Goal: Task Accomplishment & Management: Manage account settings

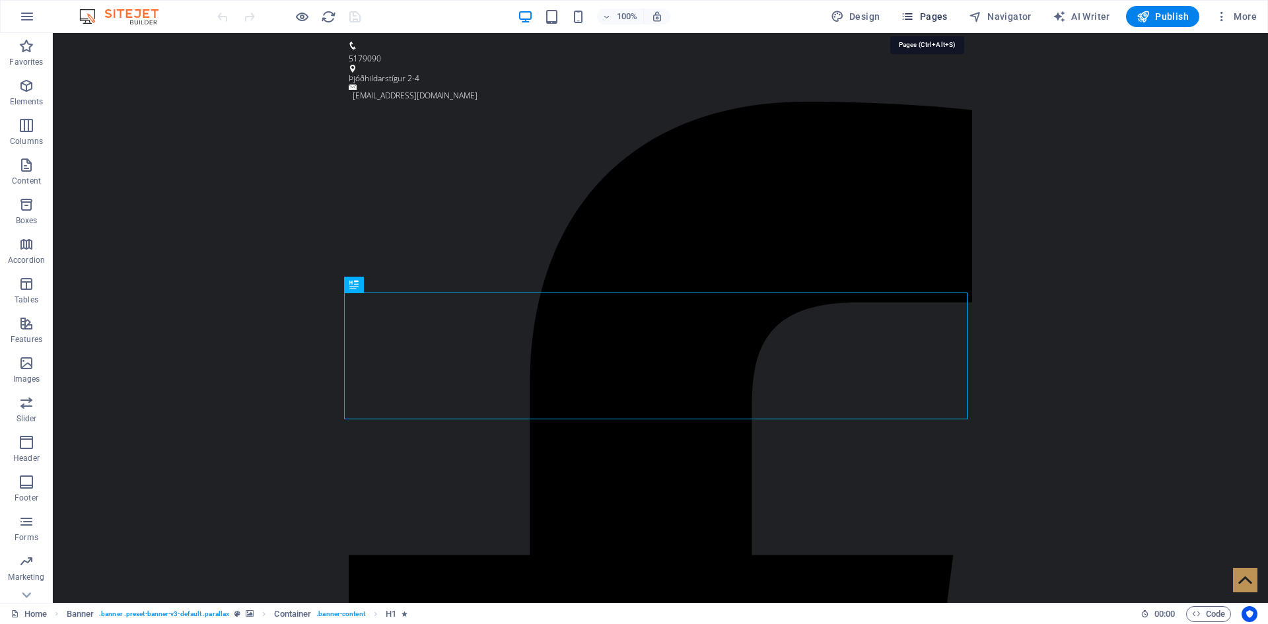
click at [927, 12] on span "Pages" at bounding box center [924, 16] width 46 height 13
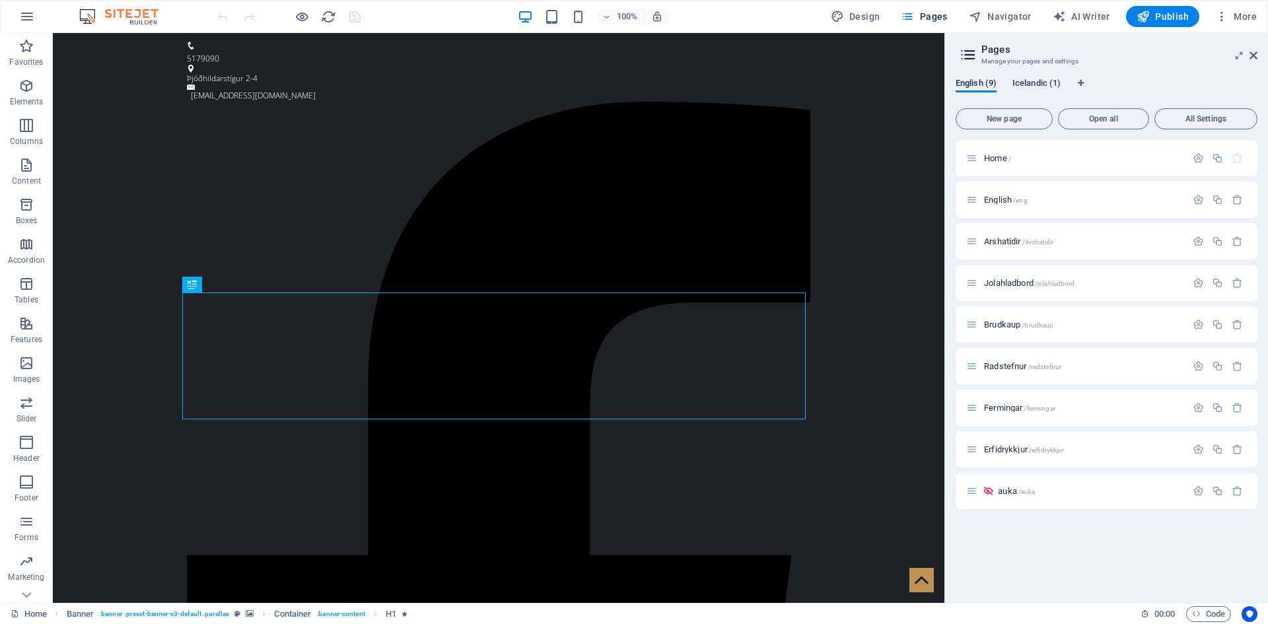
click at [1051, 78] on span "Icelandic (1)" at bounding box center [1037, 84] width 48 height 18
click at [1195, 154] on icon "button" at bounding box center [1198, 158] width 11 height 11
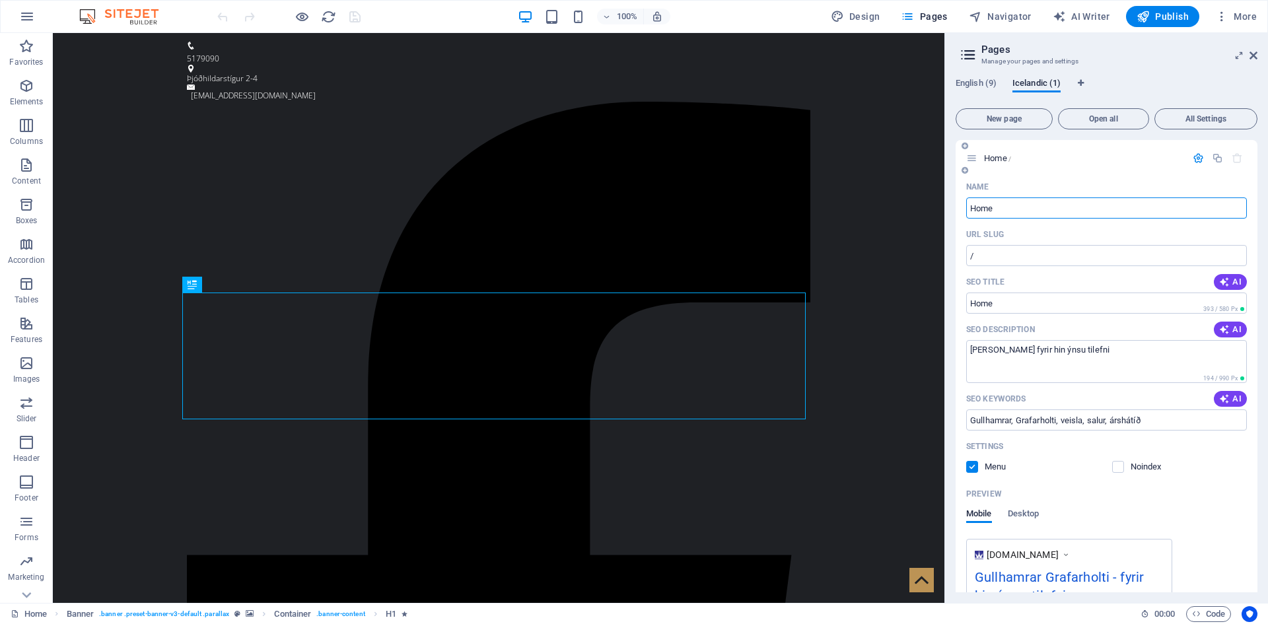
click at [1149, 155] on p "Home /" at bounding box center [1083, 158] width 198 height 9
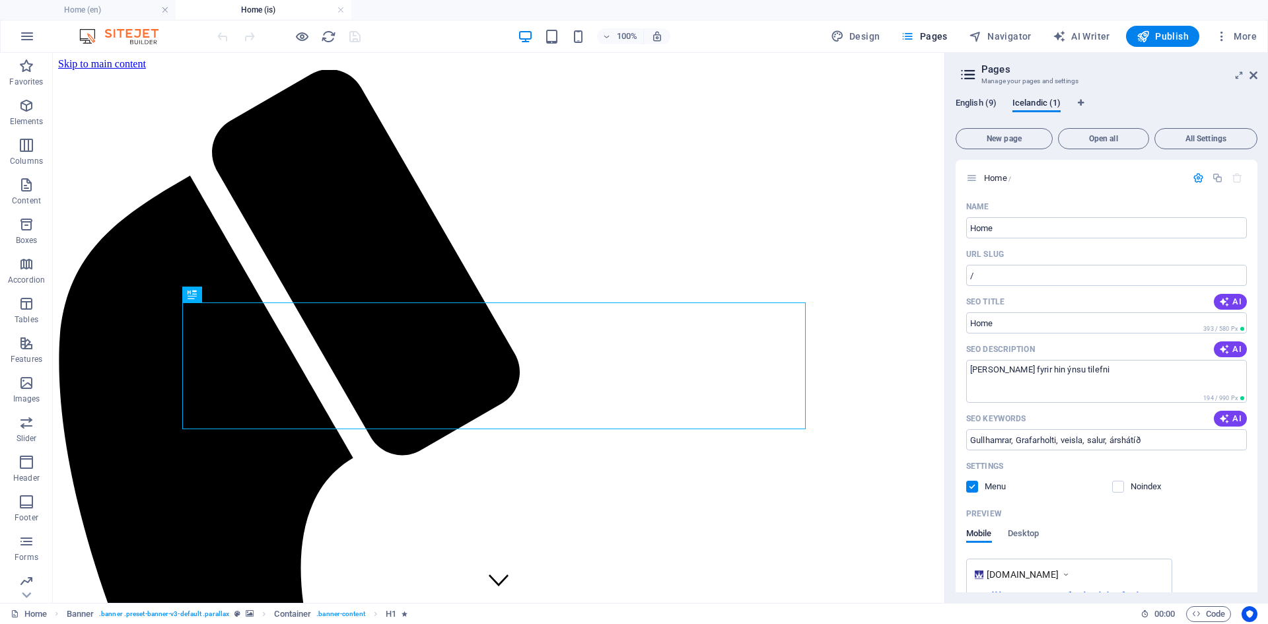
click at [983, 100] on span "English (9)" at bounding box center [976, 104] width 41 height 18
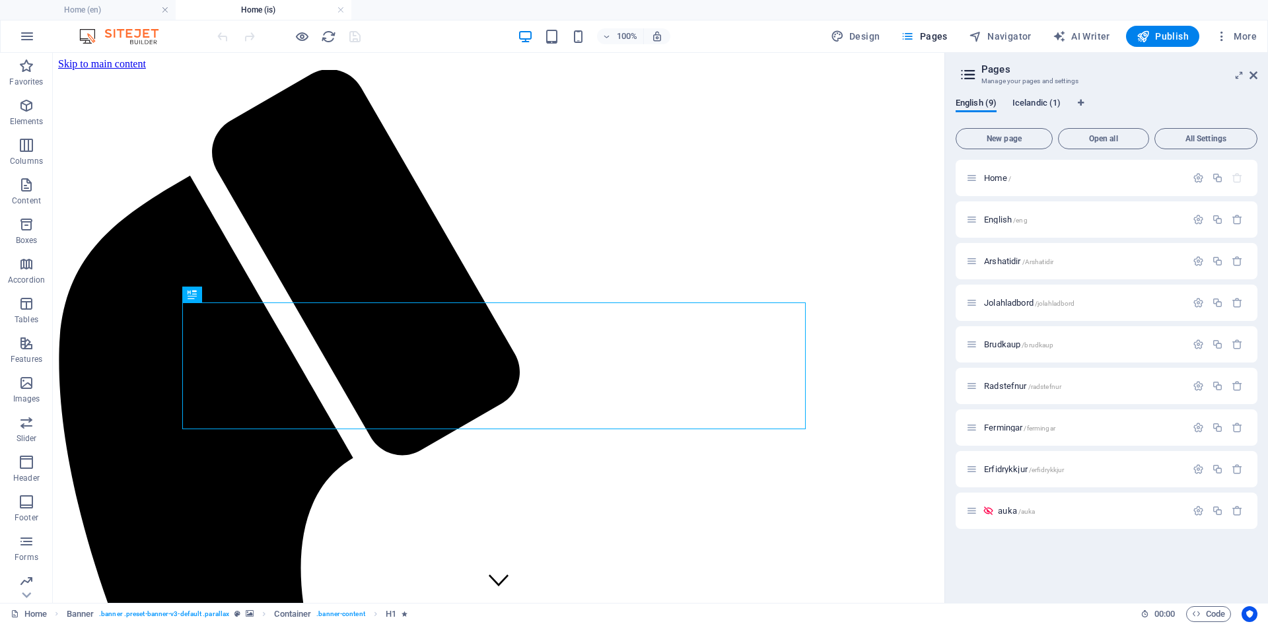
drag, startPoint x: 1052, startPoint y: 102, endPoint x: 1041, endPoint y: 103, distance: 10.6
click at [1041, 103] on span "Icelandic (1)" at bounding box center [1037, 104] width 48 height 18
click at [1244, 176] on button "button" at bounding box center [1237, 177] width 19 height 11
click at [1237, 176] on icon "button" at bounding box center [1237, 177] width 11 height 11
click at [1187, 136] on span "All Settings" at bounding box center [1206, 139] width 91 height 8
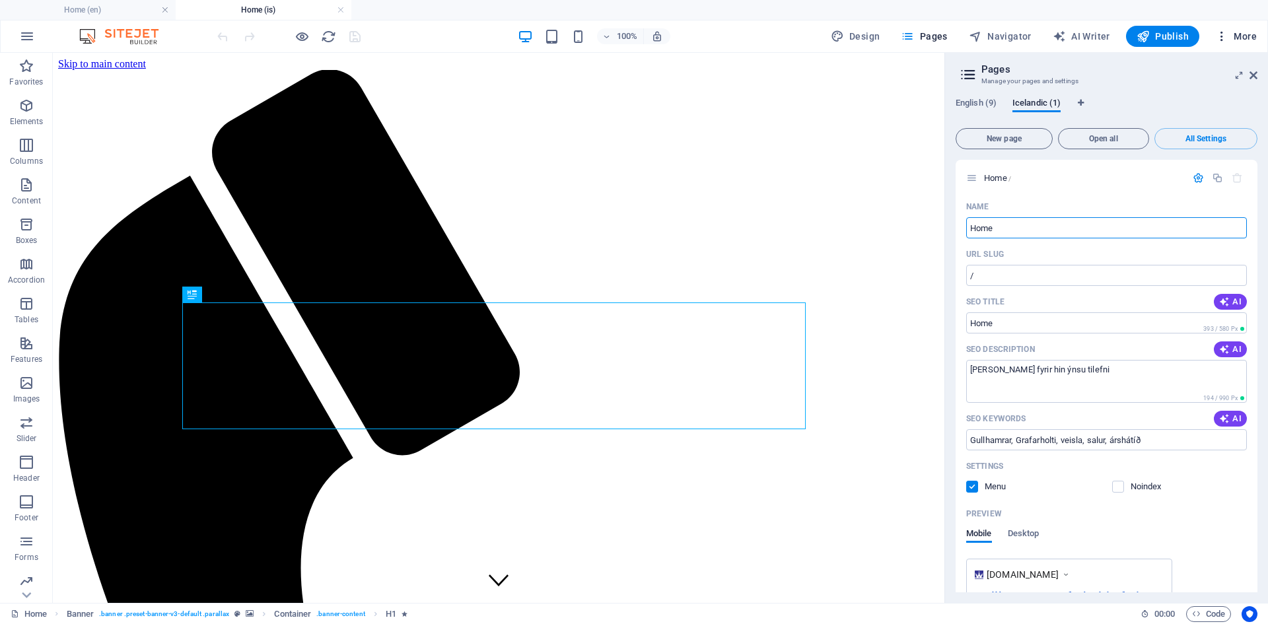
click at [1223, 41] on icon "button" at bounding box center [1222, 36] width 13 height 13
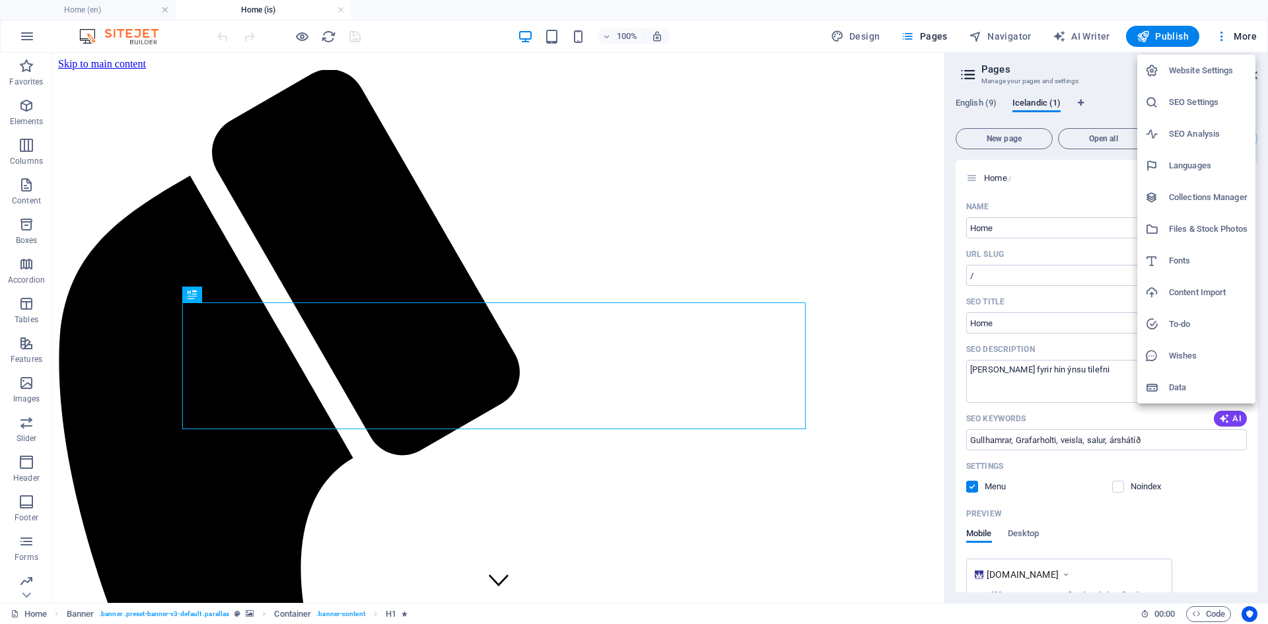
click at [1213, 71] on h6 "Website Settings" at bounding box center [1208, 71] width 79 height 16
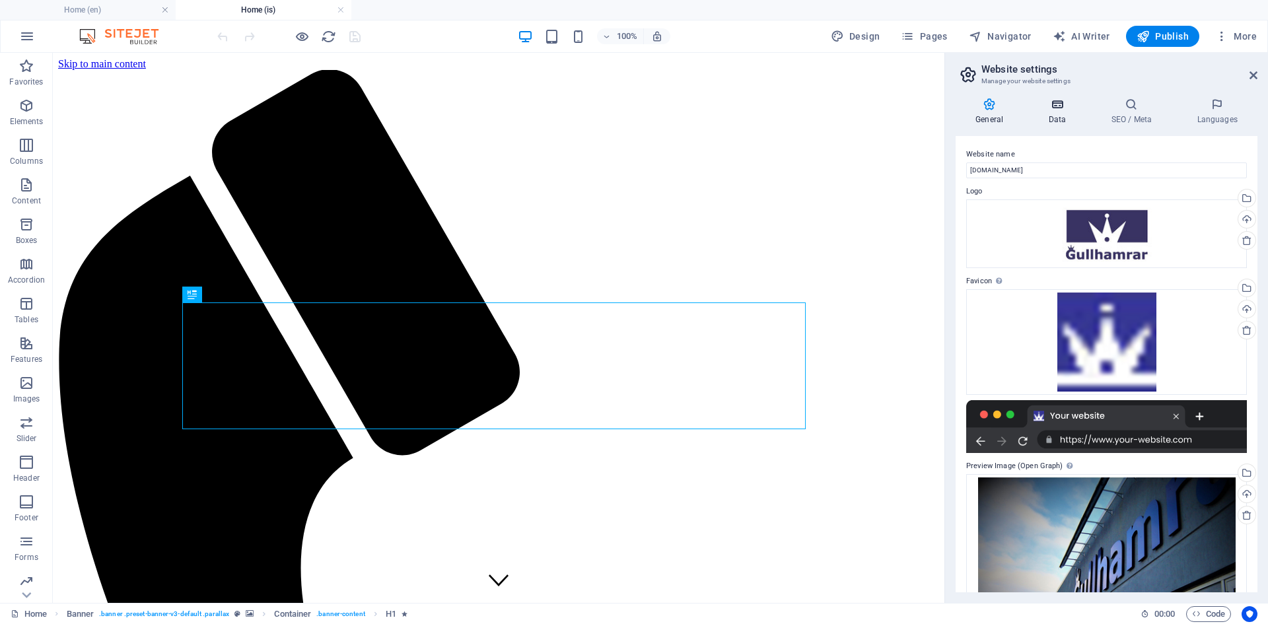
click at [1061, 107] on icon at bounding box center [1057, 104] width 57 height 13
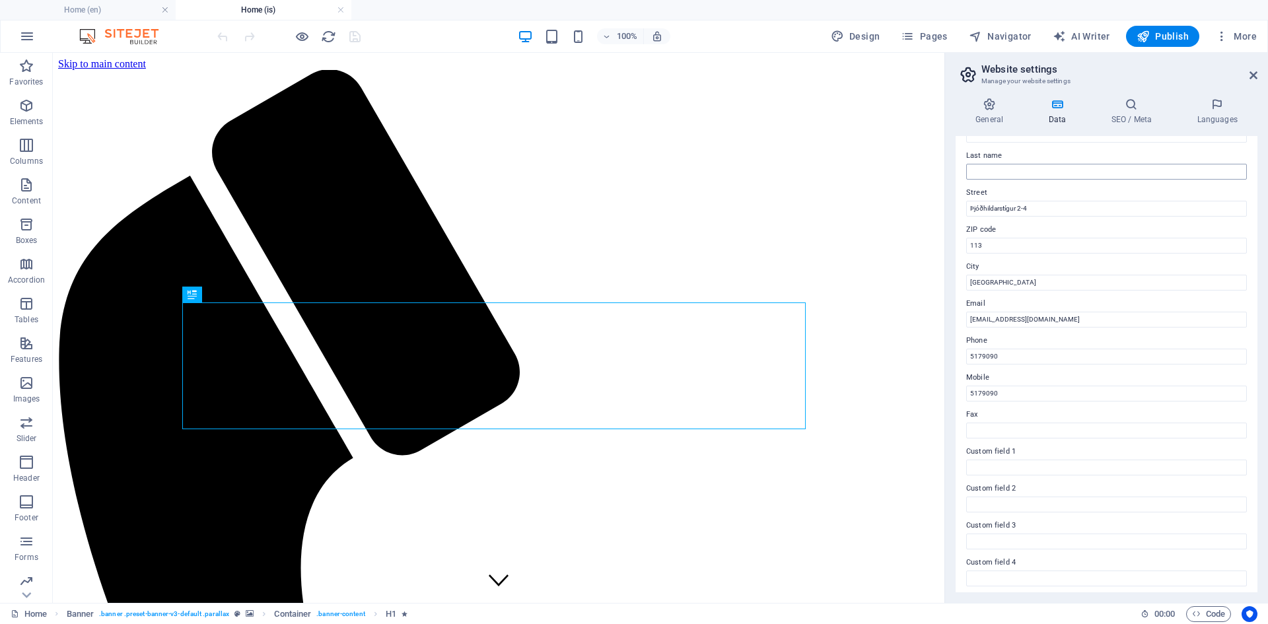
scroll to position [178, 0]
click at [1208, 103] on icon at bounding box center [1217, 104] width 81 height 13
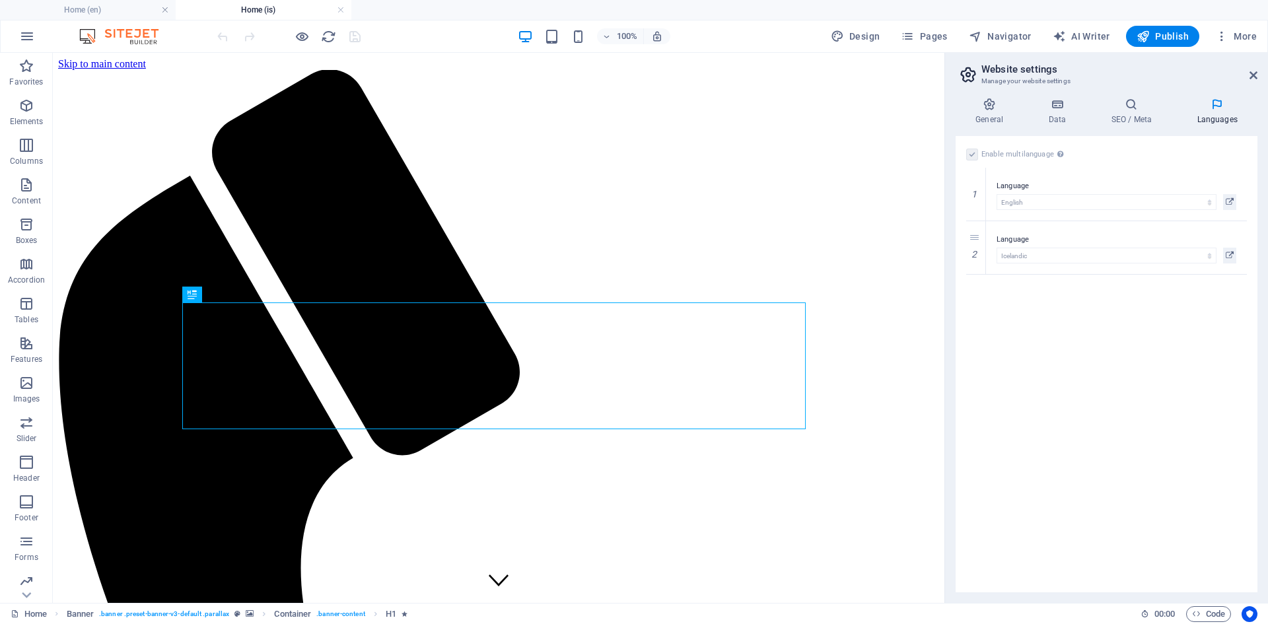
click at [0, 0] on icon at bounding box center [0, 0] width 0 height 0
click at [1033, 281] on div "Enable multilanguage To disable multilanguage delete all languages until only o…" at bounding box center [1107, 364] width 302 height 456
click at [925, 32] on span "Pages" at bounding box center [924, 36] width 46 height 13
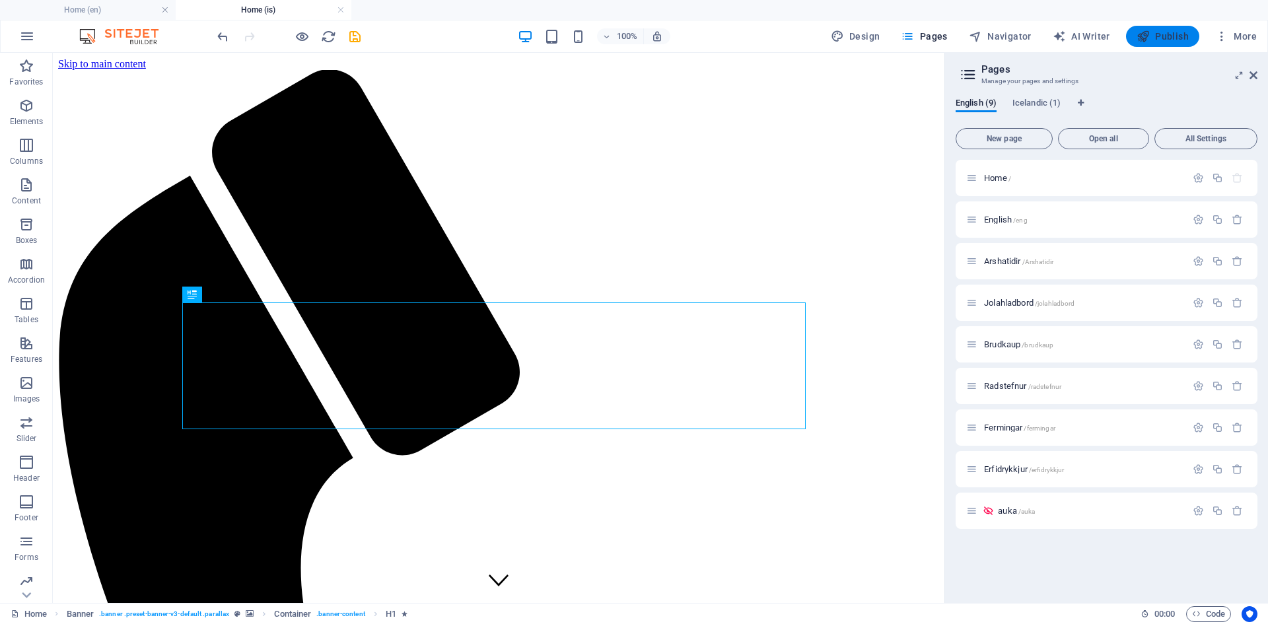
click at [1155, 32] on span "Publish" at bounding box center [1163, 36] width 52 height 13
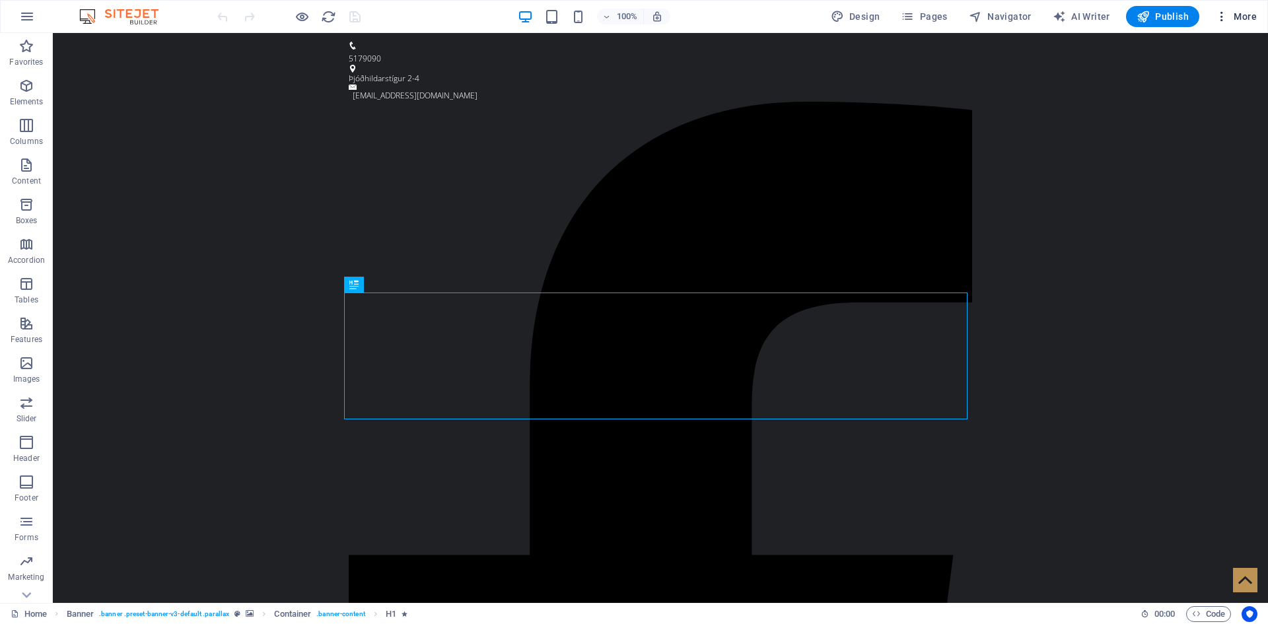
click at [1229, 13] on span "More" at bounding box center [1237, 16] width 42 height 13
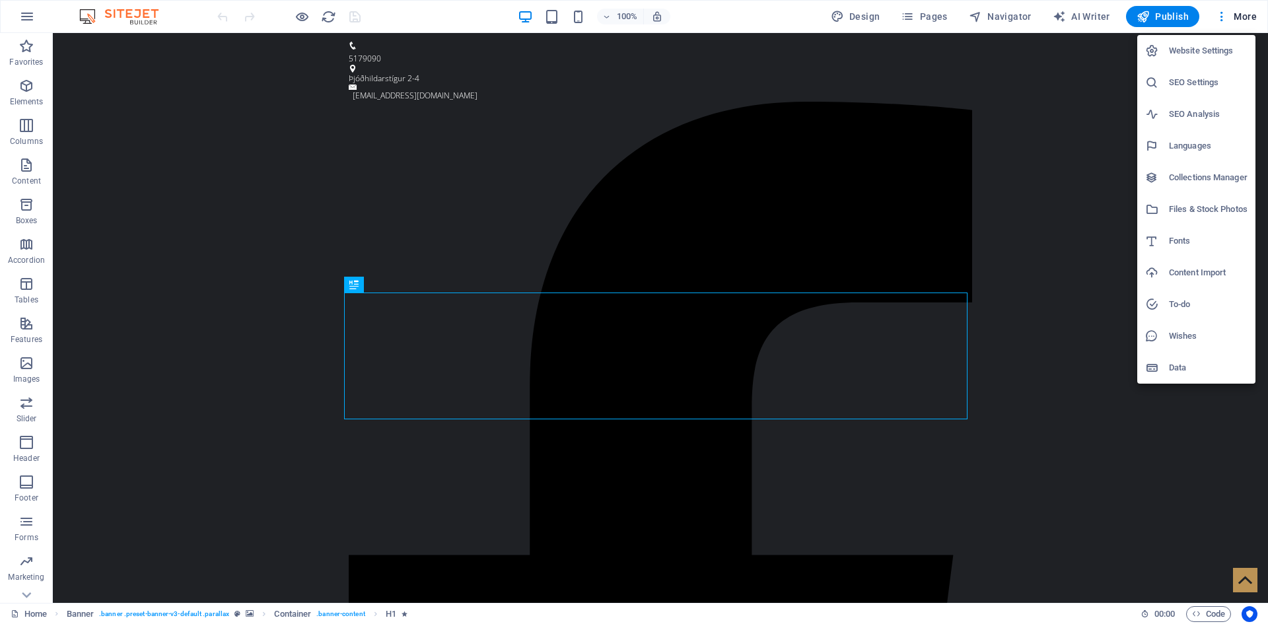
click at [1196, 47] on h6 "Website Settings" at bounding box center [1208, 51] width 79 height 16
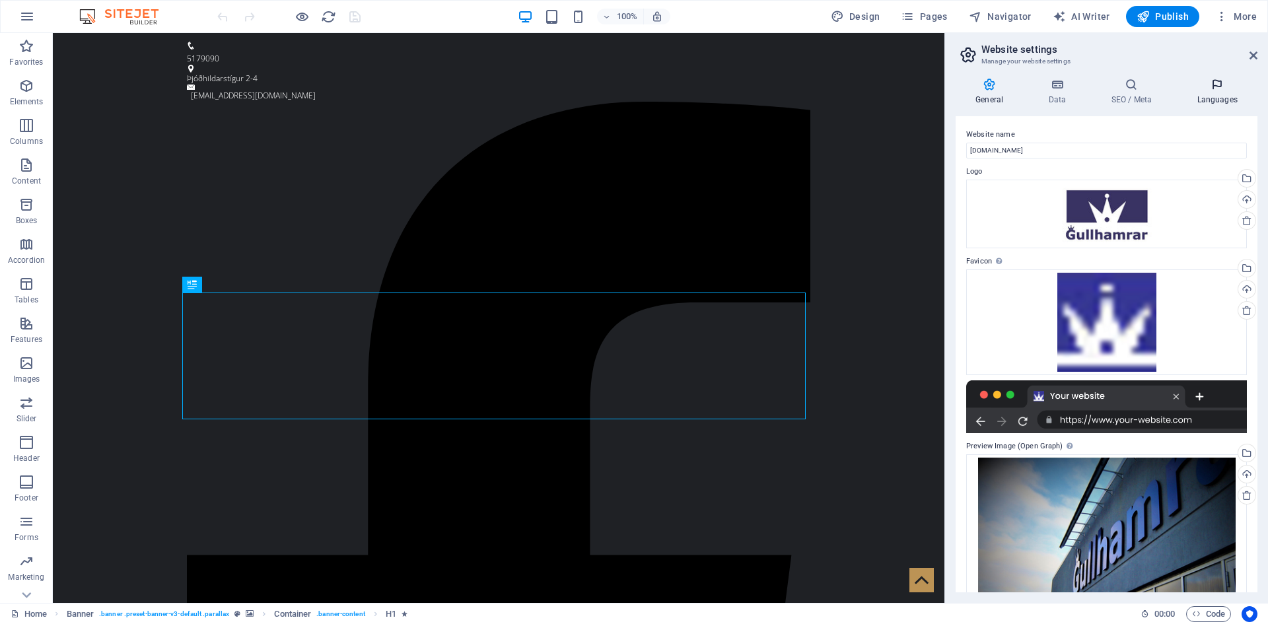
click at [1225, 92] on h4 "Languages" at bounding box center [1217, 92] width 81 height 28
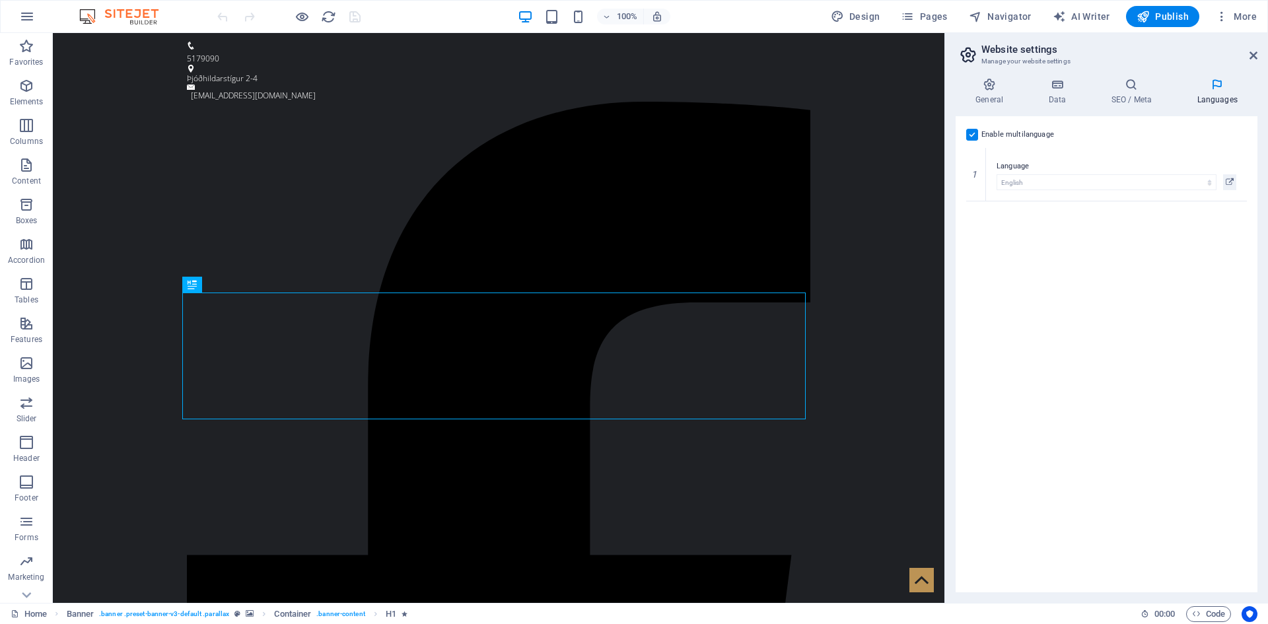
click at [972, 135] on label at bounding box center [972, 135] width 12 height 12
click at [0, 0] on input "Enable multilanguage To disable multilanguage delete all languages until only o…" at bounding box center [0, 0] width 0 height 0
click at [986, 83] on icon at bounding box center [989, 84] width 67 height 13
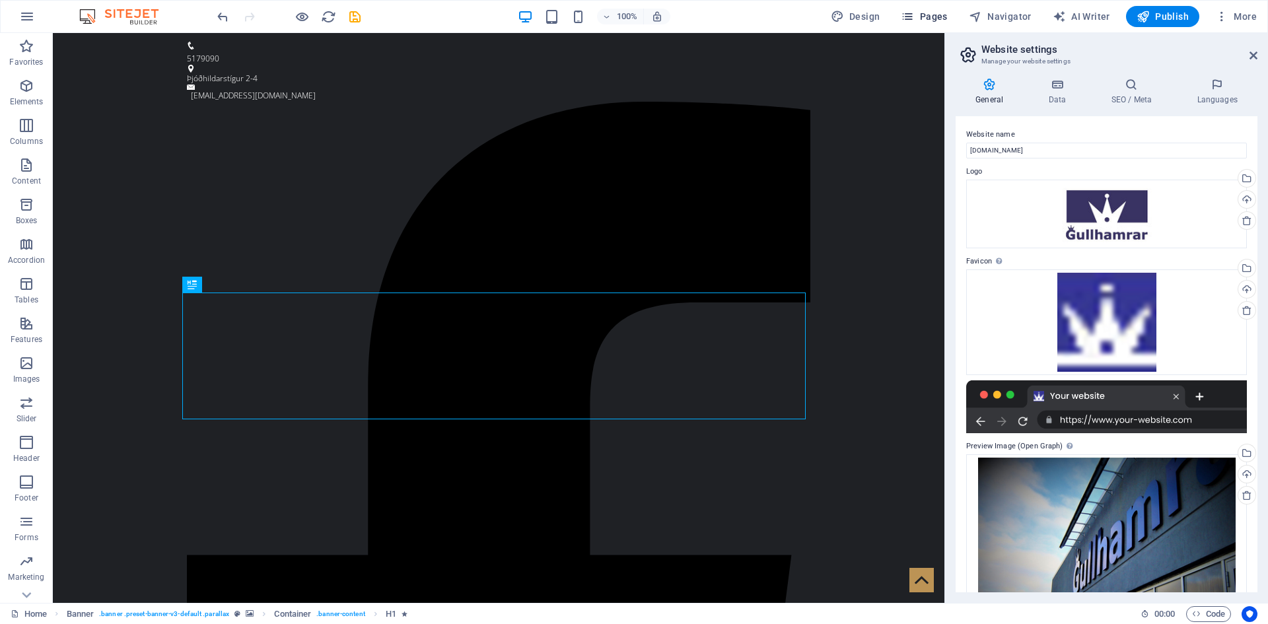
click at [914, 13] on icon "button" at bounding box center [907, 16] width 13 height 13
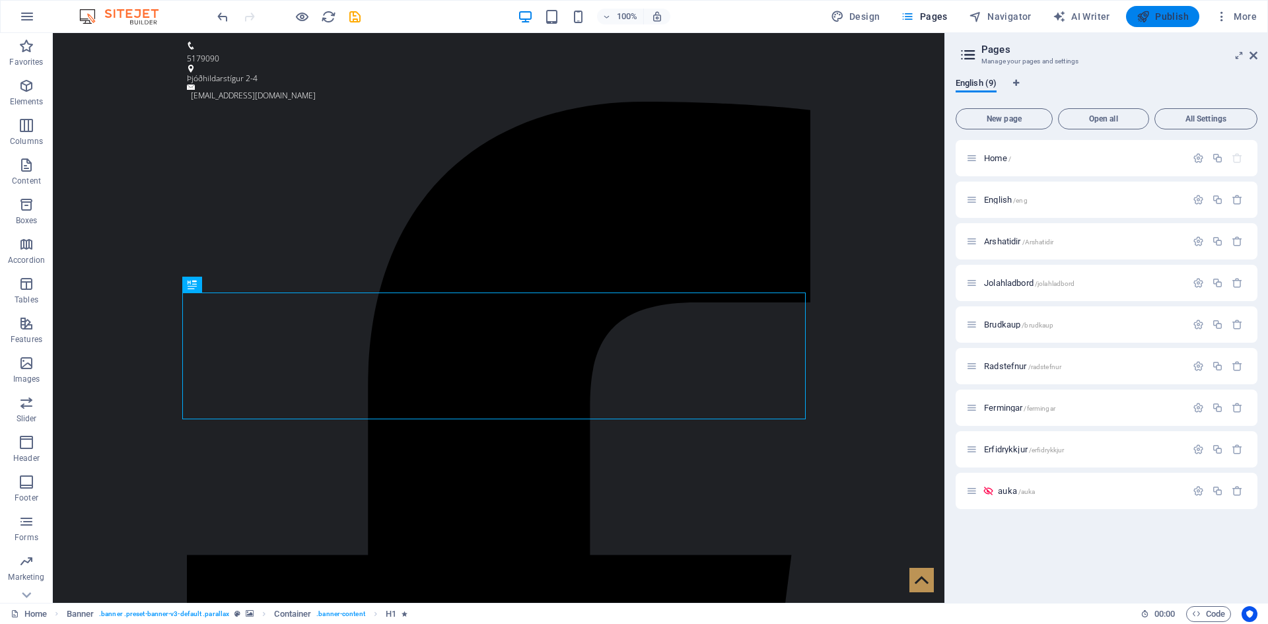
click at [1170, 13] on span "Publish" at bounding box center [1163, 16] width 52 height 13
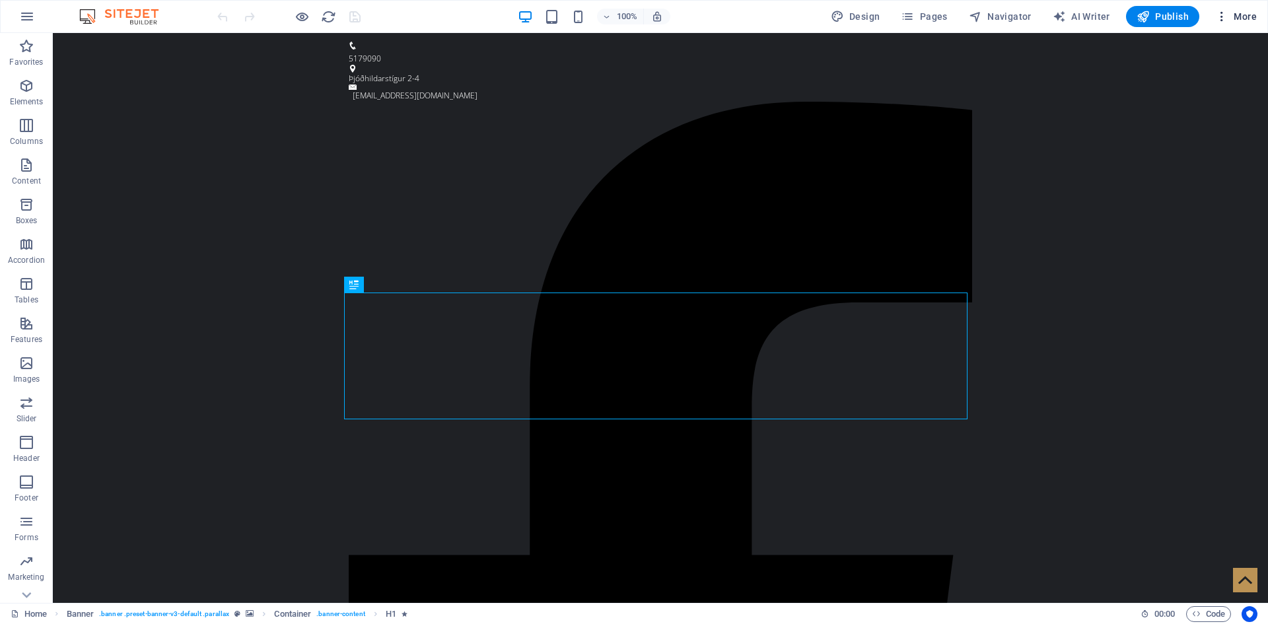
click at [1231, 16] on span "More" at bounding box center [1237, 16] width 42 height 13
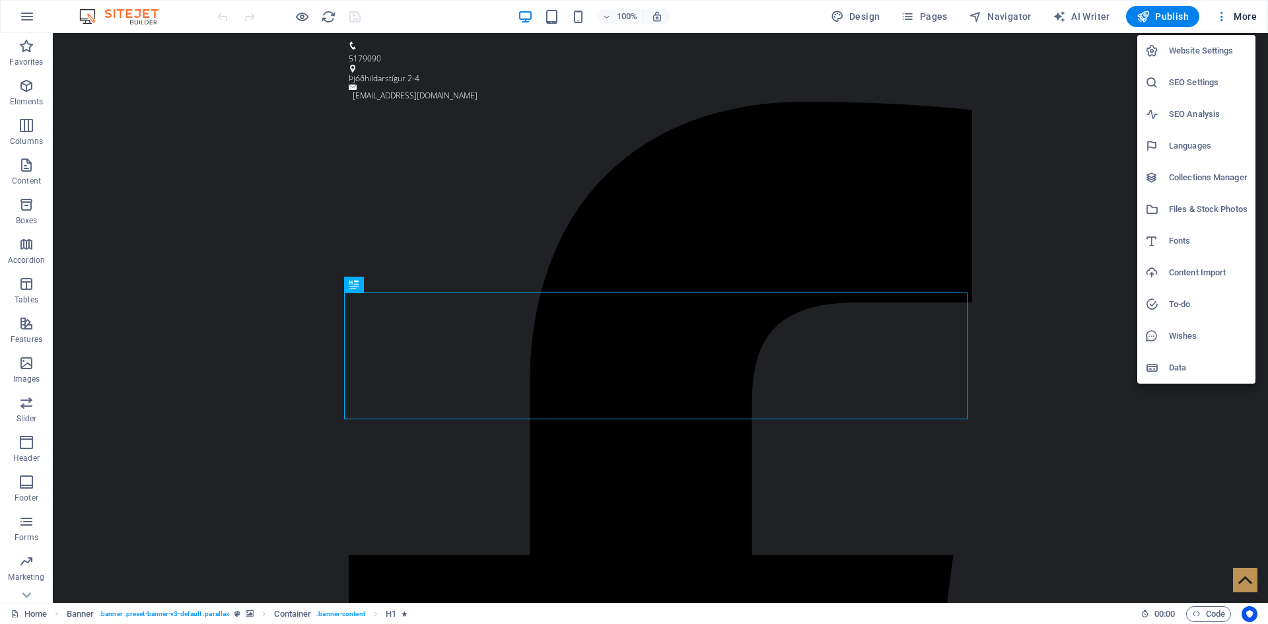
click at [1198, 54] on h6 "Website Settings" at bounding box center [1208, 51] width 79 height 16
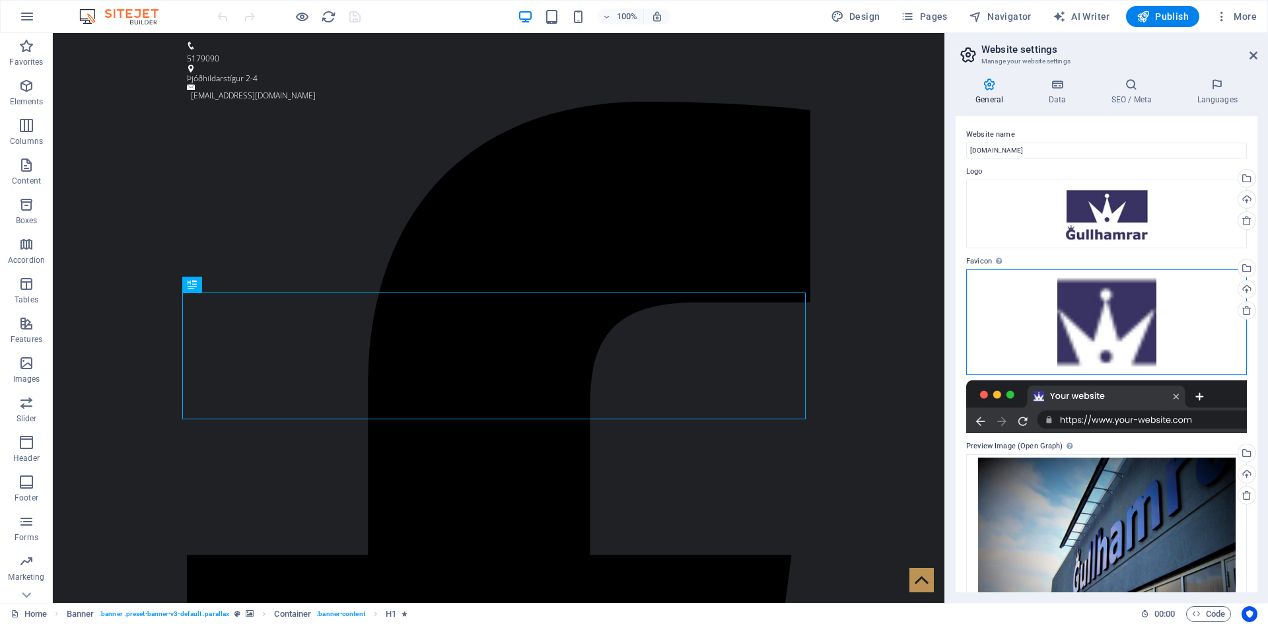
click at [1091, 310] on div "Drag files here, click to choose files or select files from Files or our free s…" at bounding box center [1106, 323] width 281 height 106
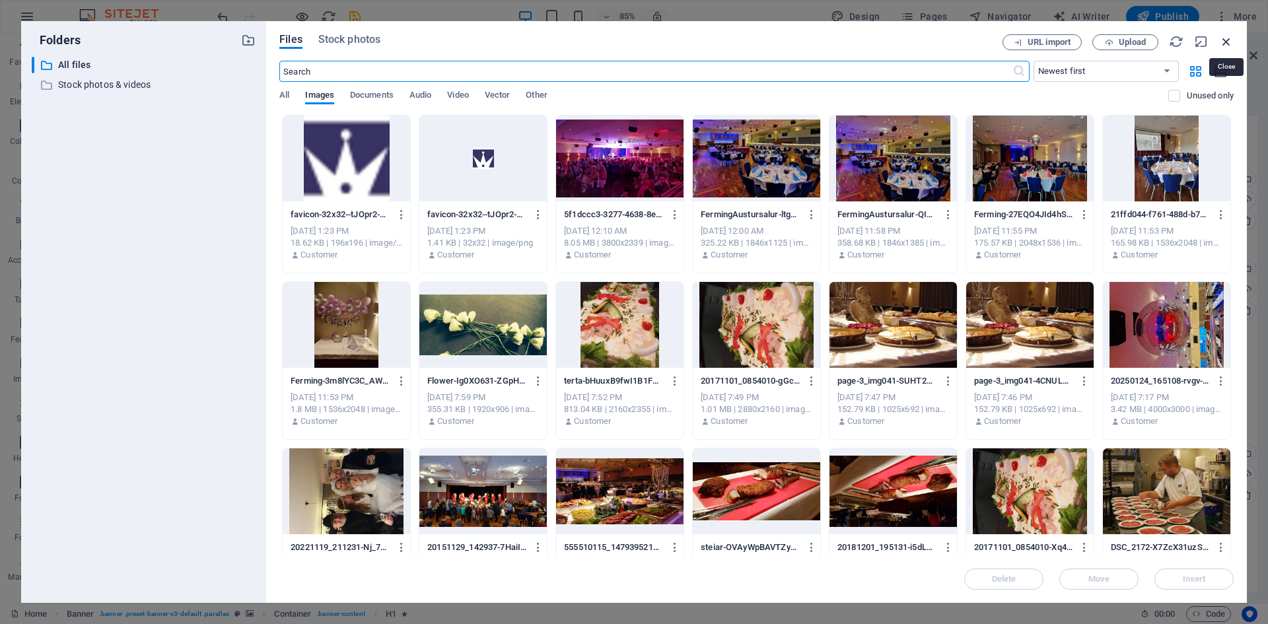
click at [1221, 40] on icon "button" at bounding box center [1226, 41] width 15 height 15
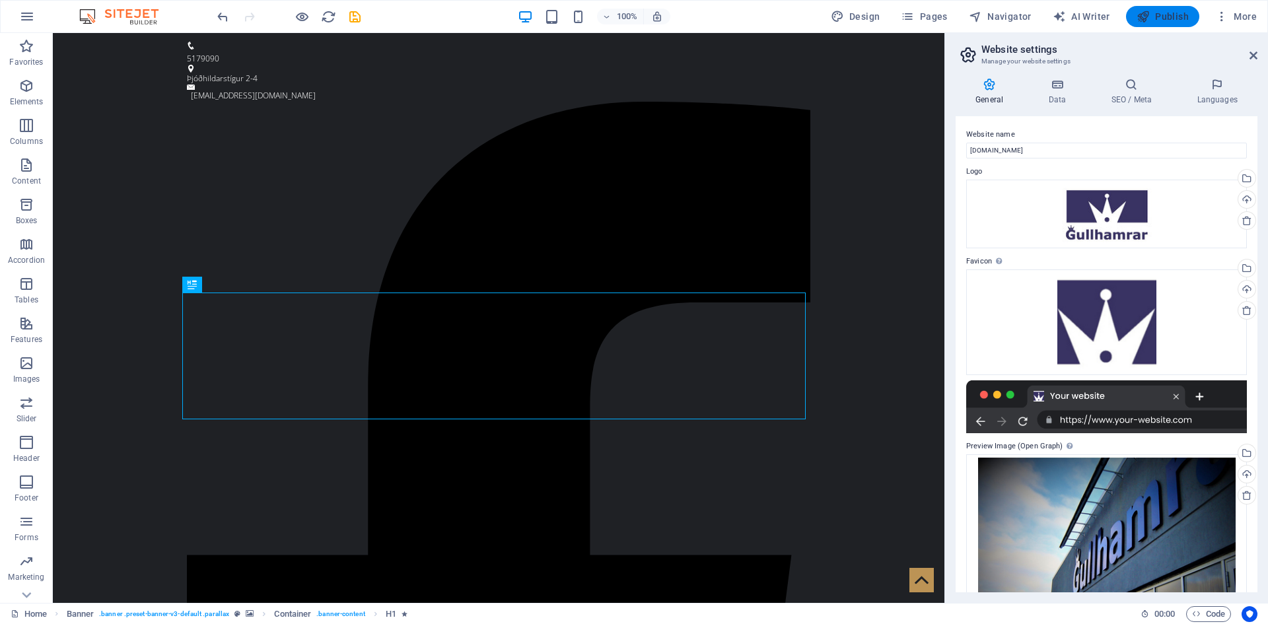
click at [1170, 14] on span "Publish" at bounding box center [1163, 16] width 52 height 13
